Goal: Register for event/course

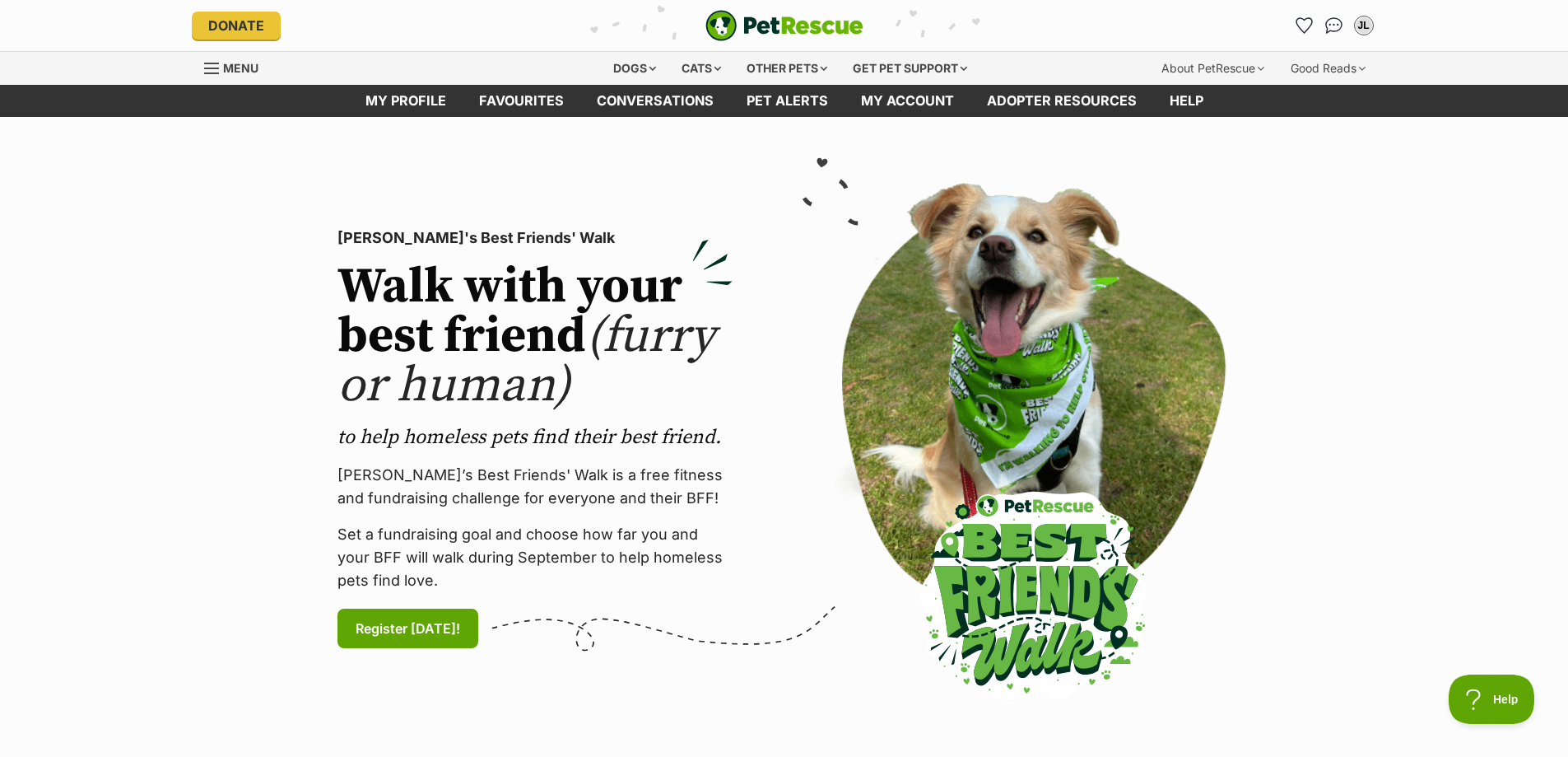
click at [1334, 26] on img "Conversations" at bounding box center [1334, 26] width 18 height 17
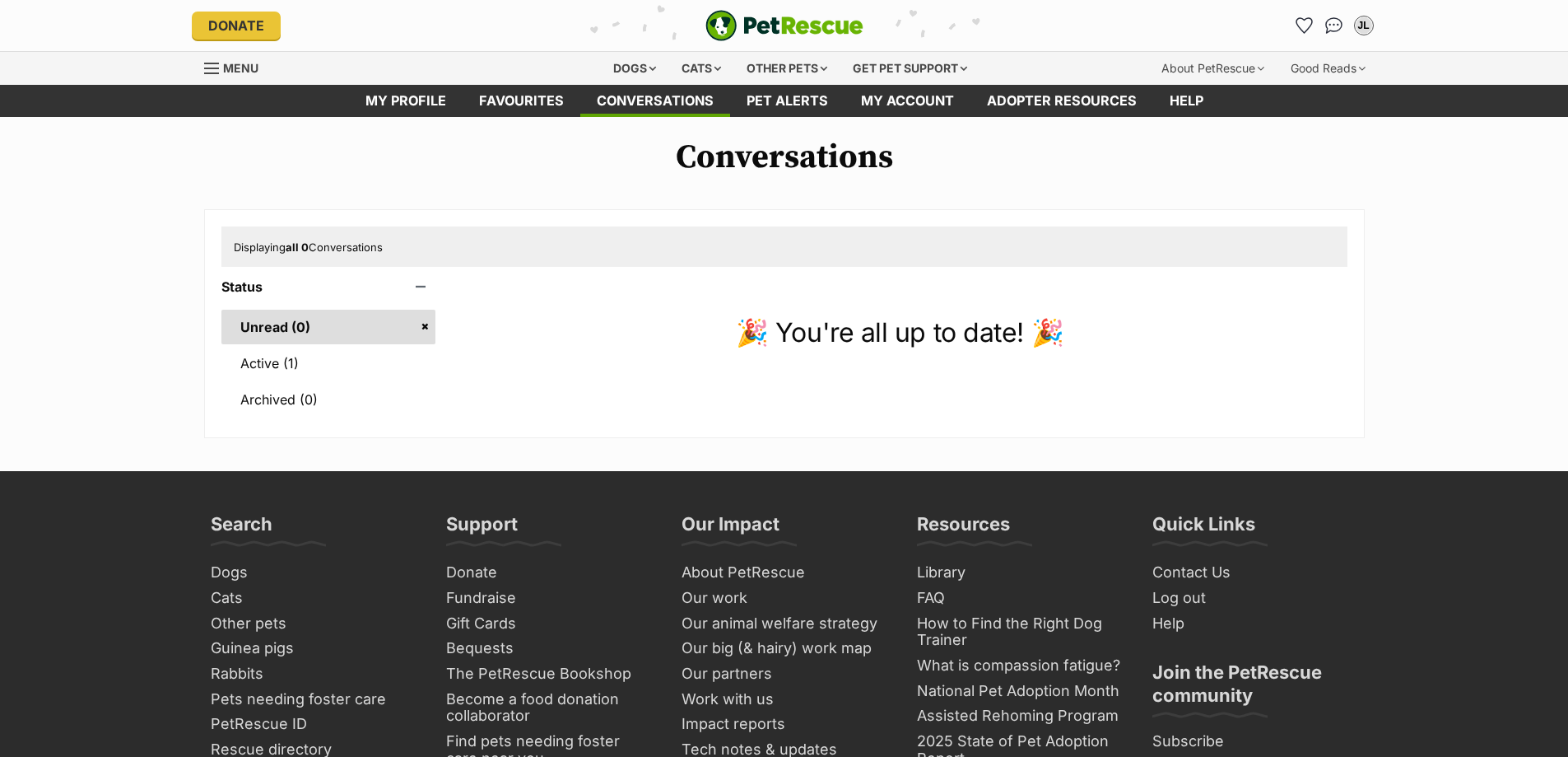
click at [294, 357] on link "Active (1)" at bounding box center [329, 363] width 215 height 34
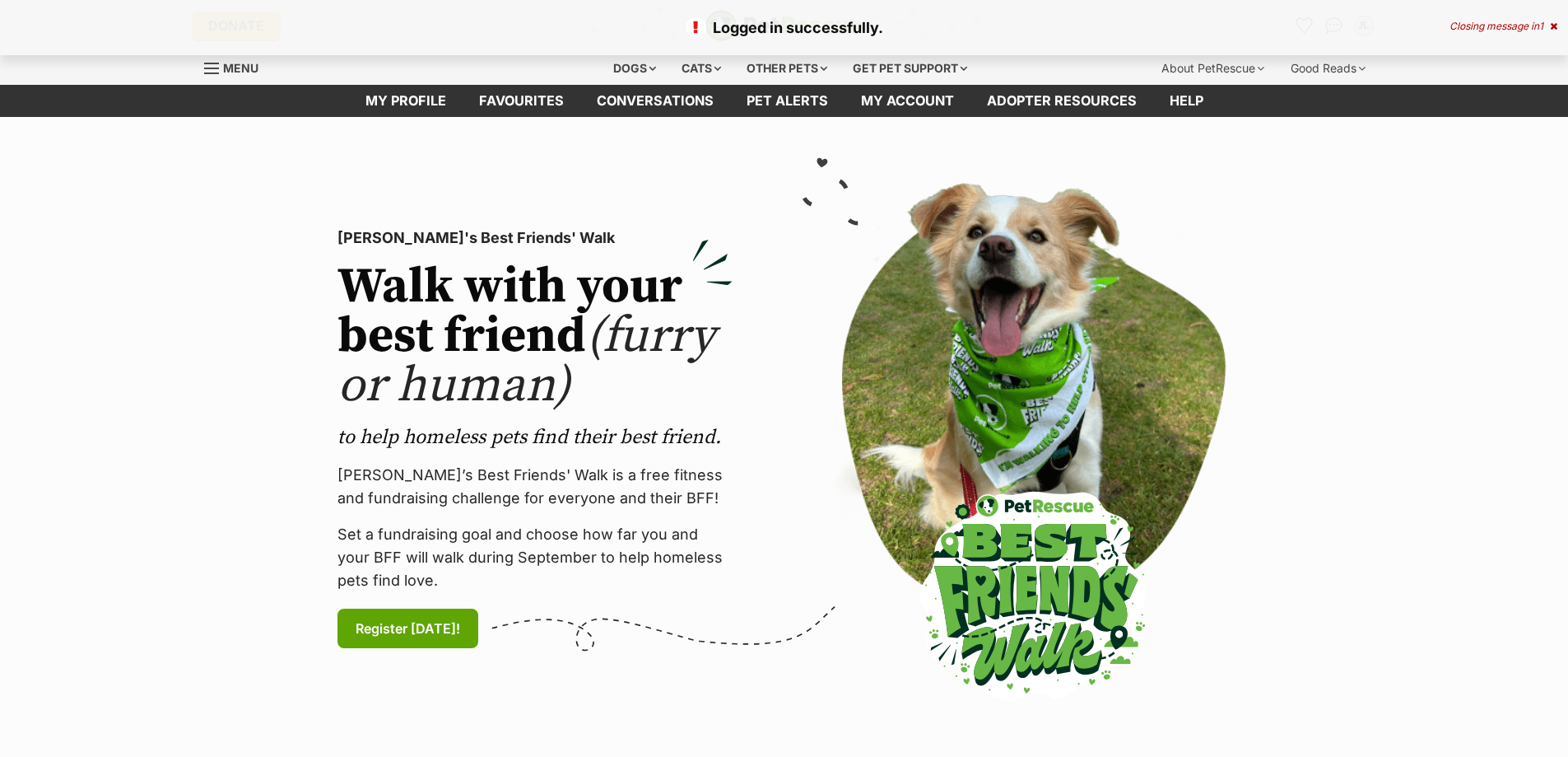
click at [867, 37] on p "Logged in successfully." at bounding box center [784, 28] width 1536 height 22
click at [1458, 415] on section "PetRescue's Best Friends' Walk Walk with your best friend (furry or human) to h…" at bounding box center [784, 439] width 1568 height 644
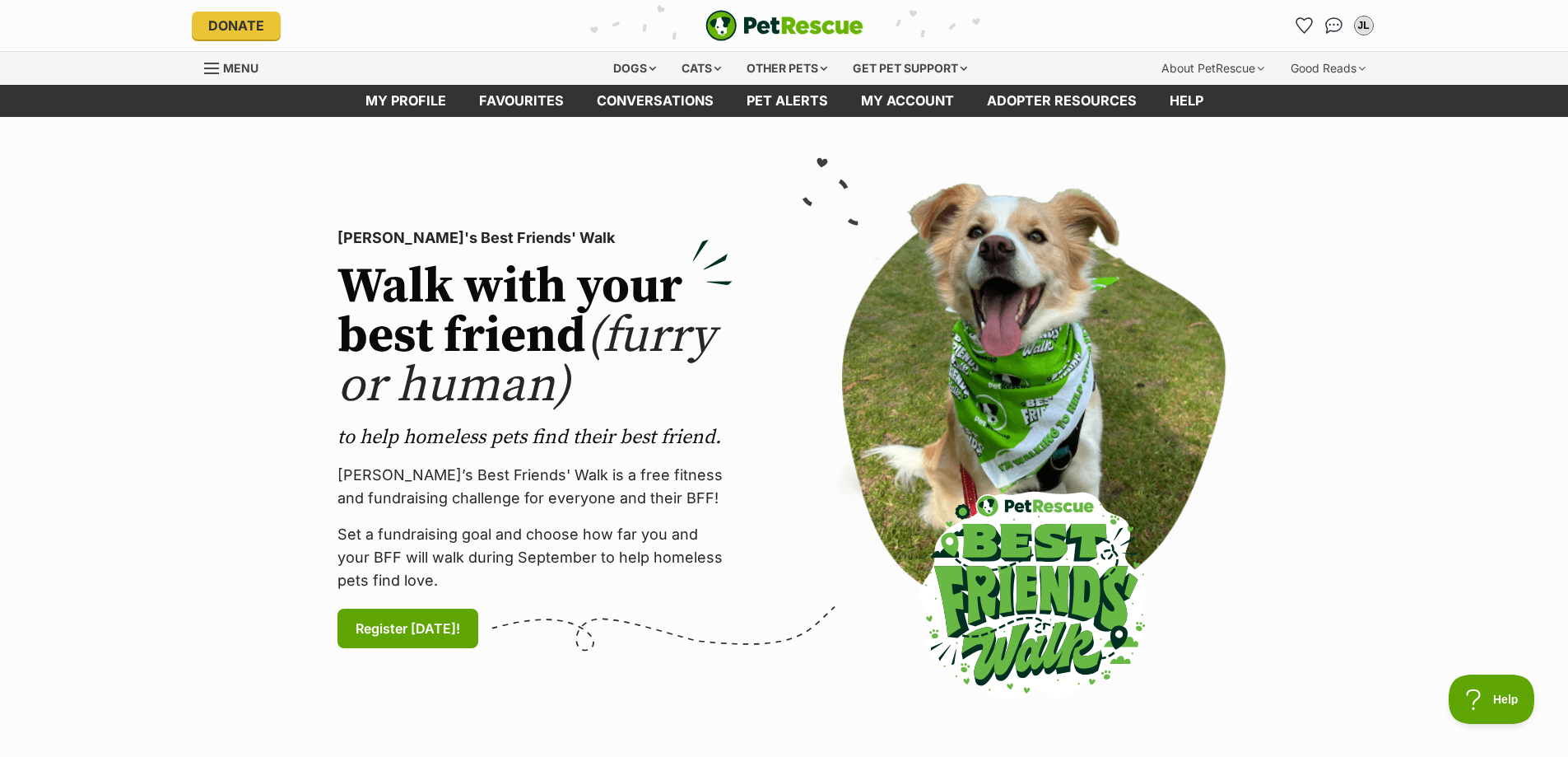
click at [476, 337] on h2 "Walk with your best friend (furry or human)" at bounding box center [535, 337] width 395 height 149
click at [365, 625] on span "Register today! (links to an external website)" at bounding box center [407, 628] width 104 height 19
